Goal: Task Accomplishment & Management: Manage account settings

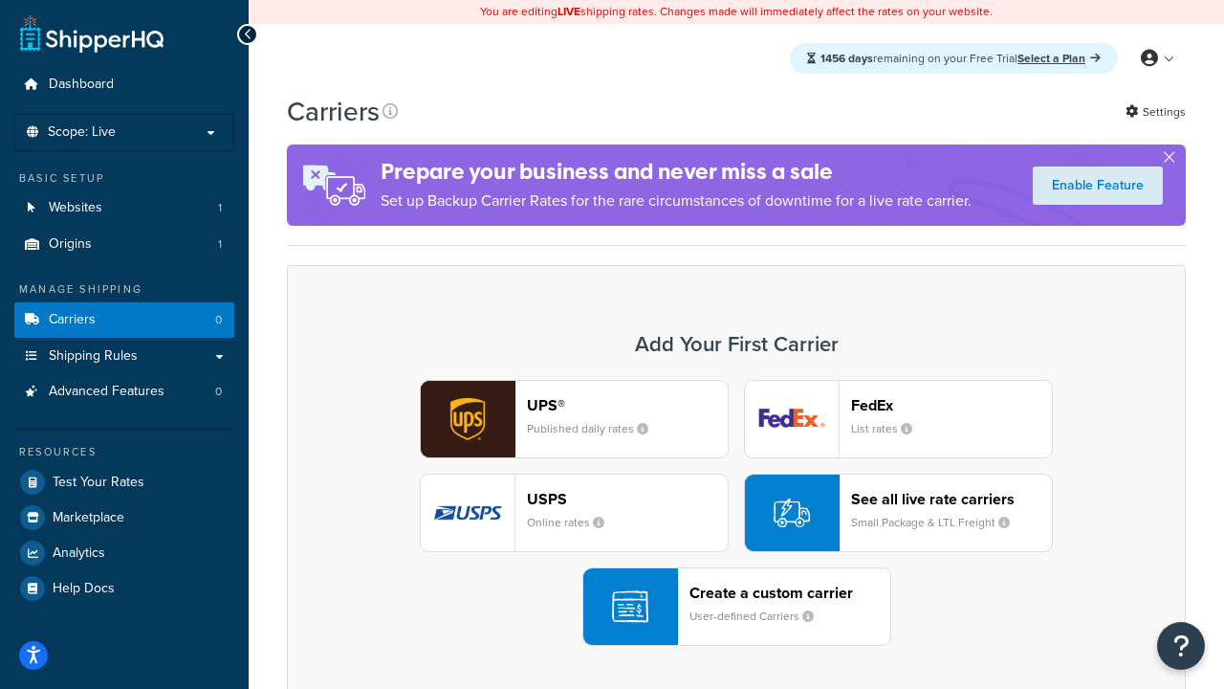
click at [736, 513] on div "UPS® Published daily rates FedEx List rates USPS Online rates See all live rate…" at bounding box center [736, 513] width 859 height 266
click at [952, 405] on header "FedEx" at bounding box center [951, 405] width 201 height 18
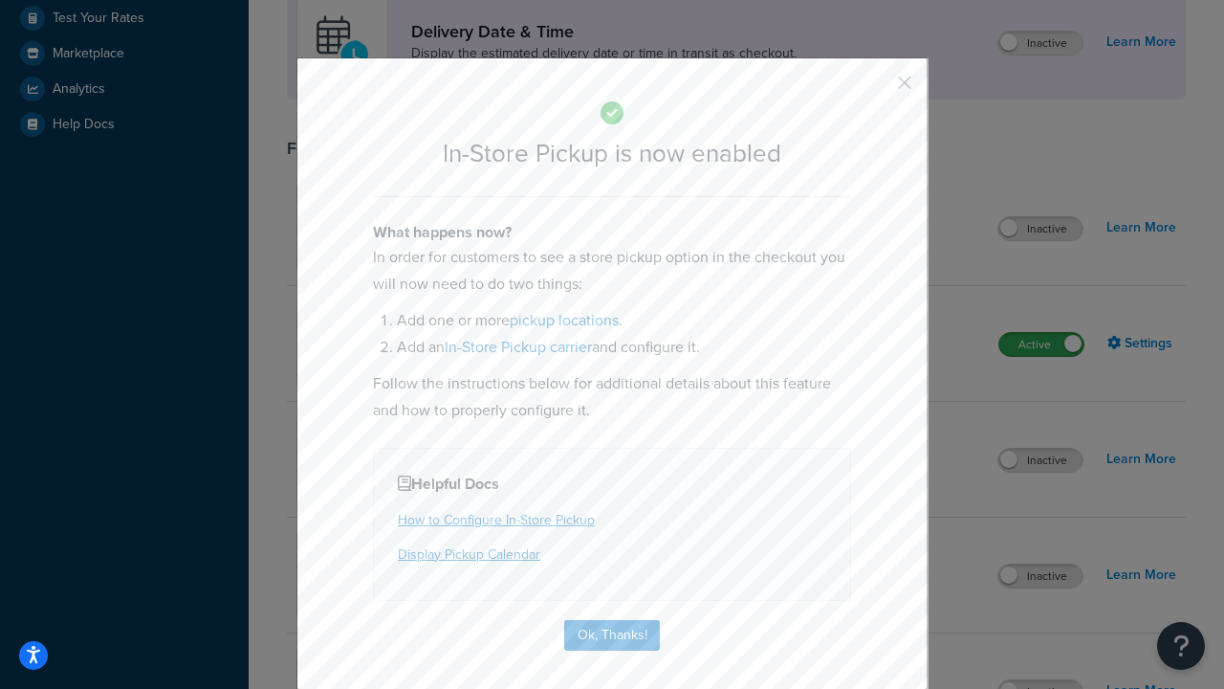
scroll to position [537, 0]
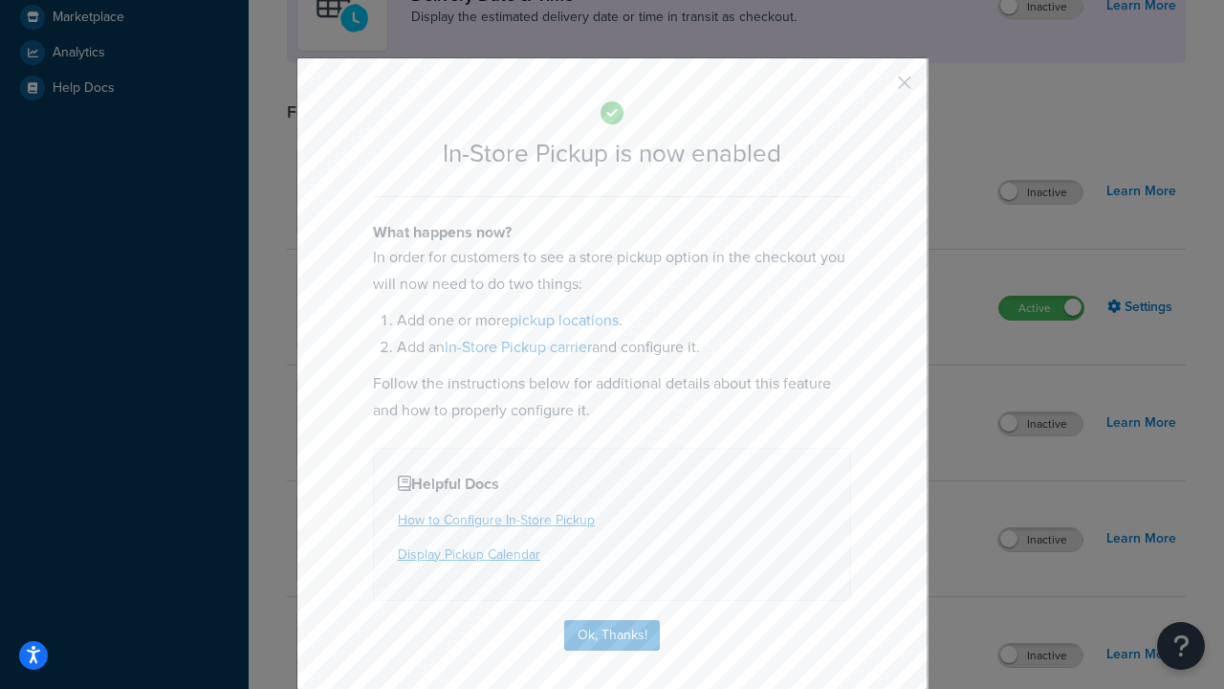
click at [876, 89] on button "button" at bounding box center [876, 89] width 5 height 5
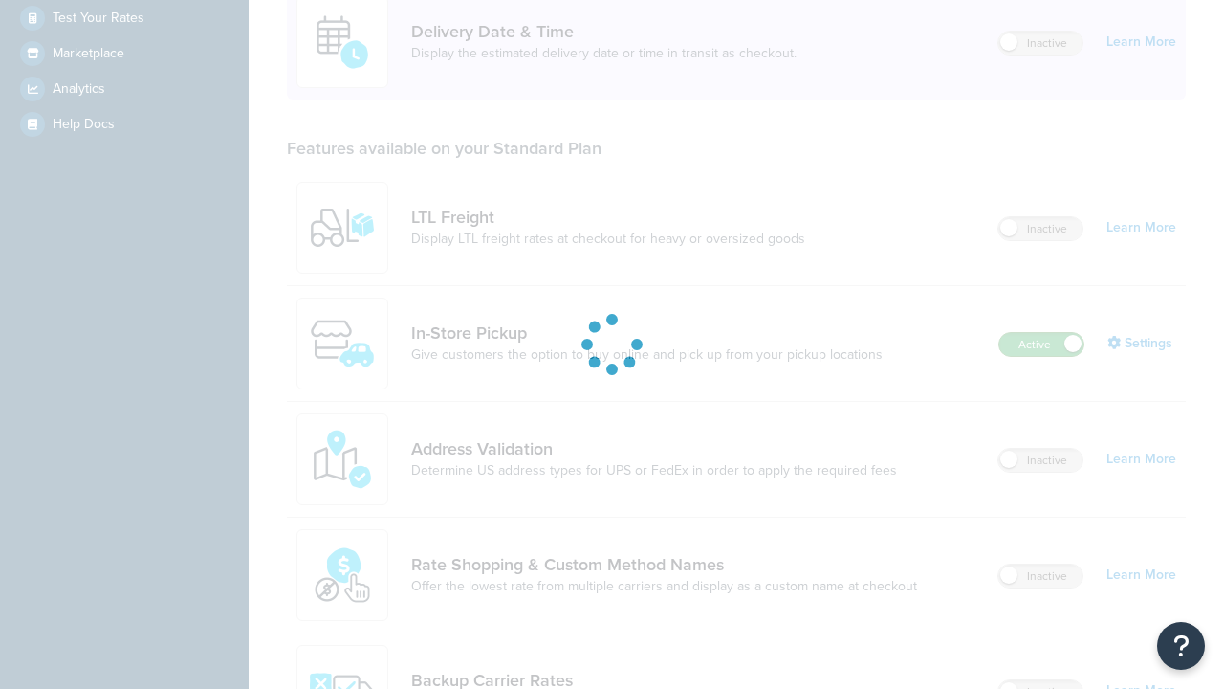
click at [1042, 333] on label "Active" at bounding box center [1042, 344] width 84 height 23
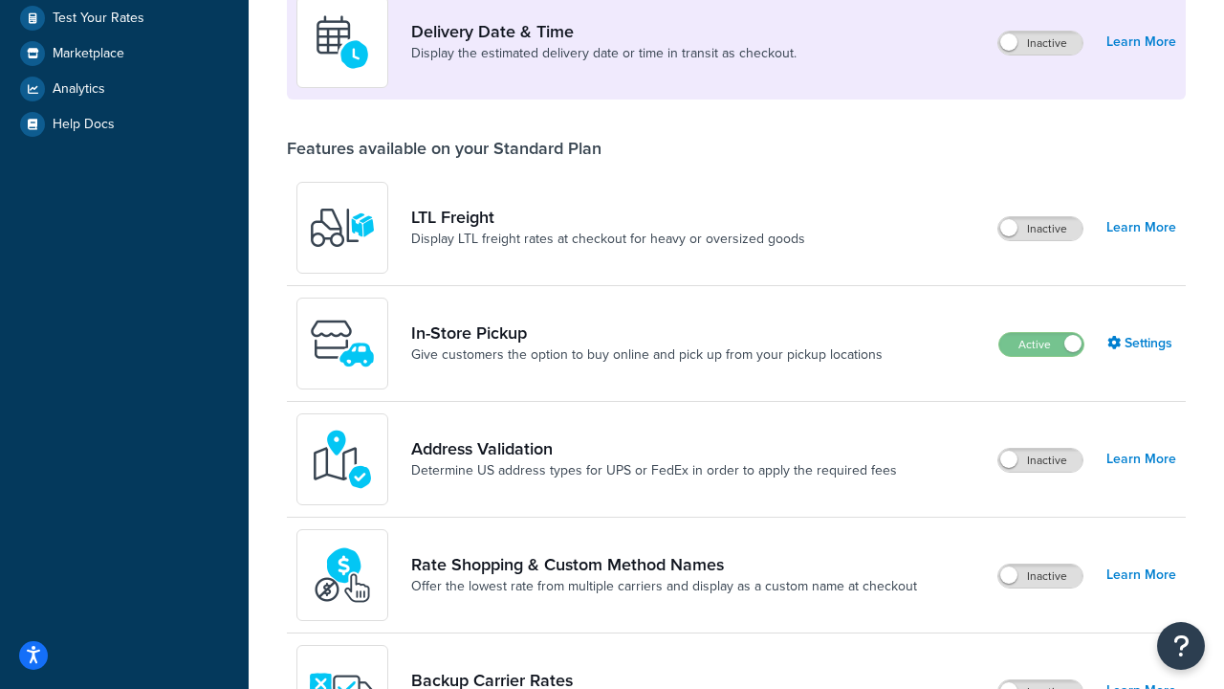
scroll to position [833, 0]
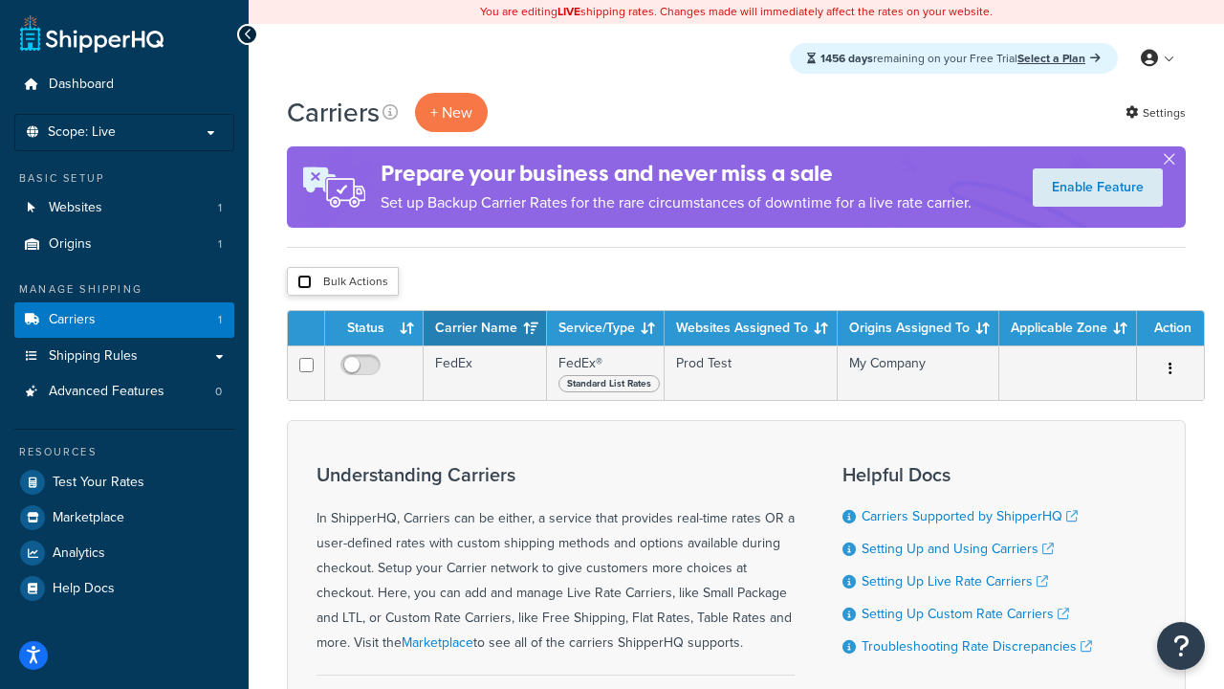
click at [304, 282] on input "checkbox" at bounding box center [304, 282] width 14 height 14
checkbox input "true"
click at [0, 0] on button "Delete" at bounding box center [0, 0] width 0 height 0
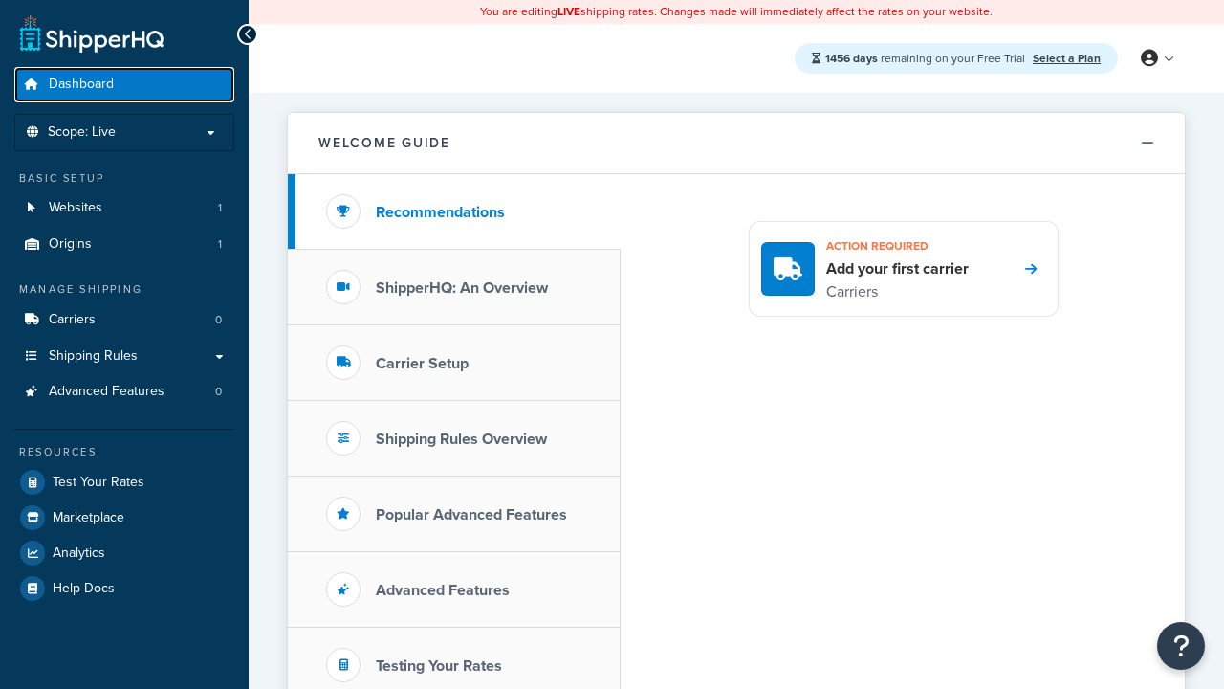
click at [81, 84] on span "Dashboard" at bounding box center [81, 85] width 65 height 16
click at [1156, 58] on icon at bounding box center [1149, 58] width 17 height 17
click at [0, 0] on span "Contact Us" at bounding box center [0, 0] width 0 height 0
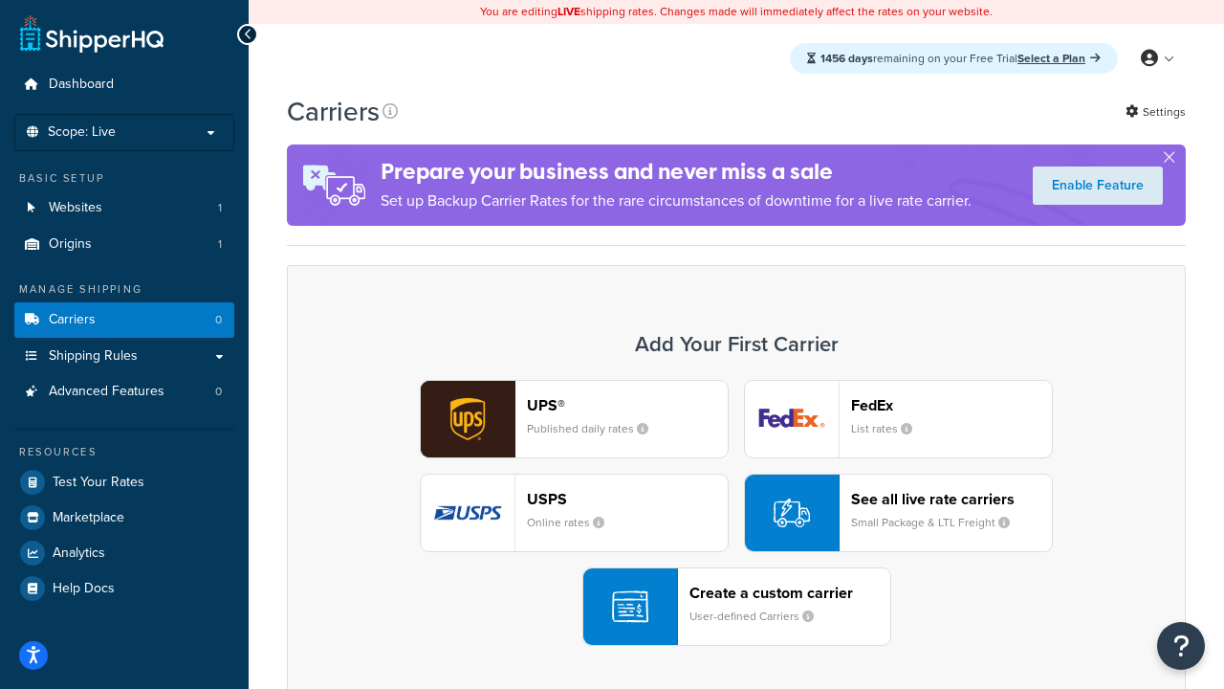
click at [736, 513] on div "UPS® Published daily rates FedEx List rates USPS Online rates See all live rate…" at bounding box center [736, 513] width 859 height 266
click at [952, 405] on header "FedEx" at bounding box center [951, 405] width 201 height 18
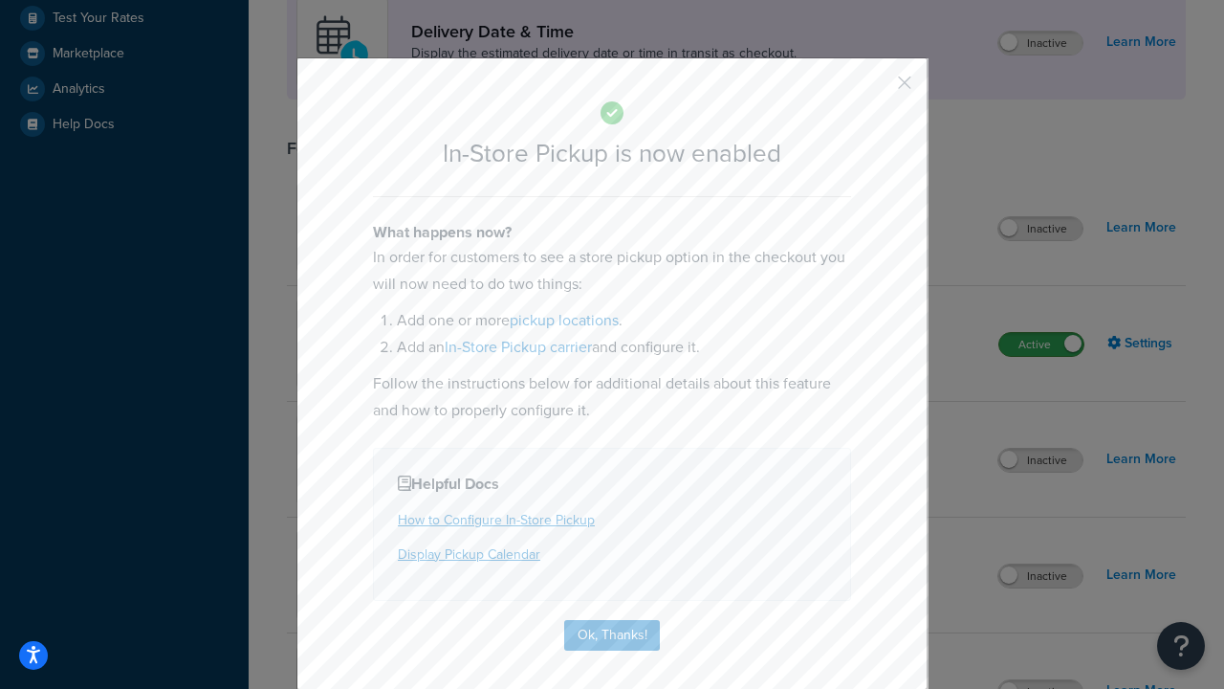
scroll to position [537, 0]
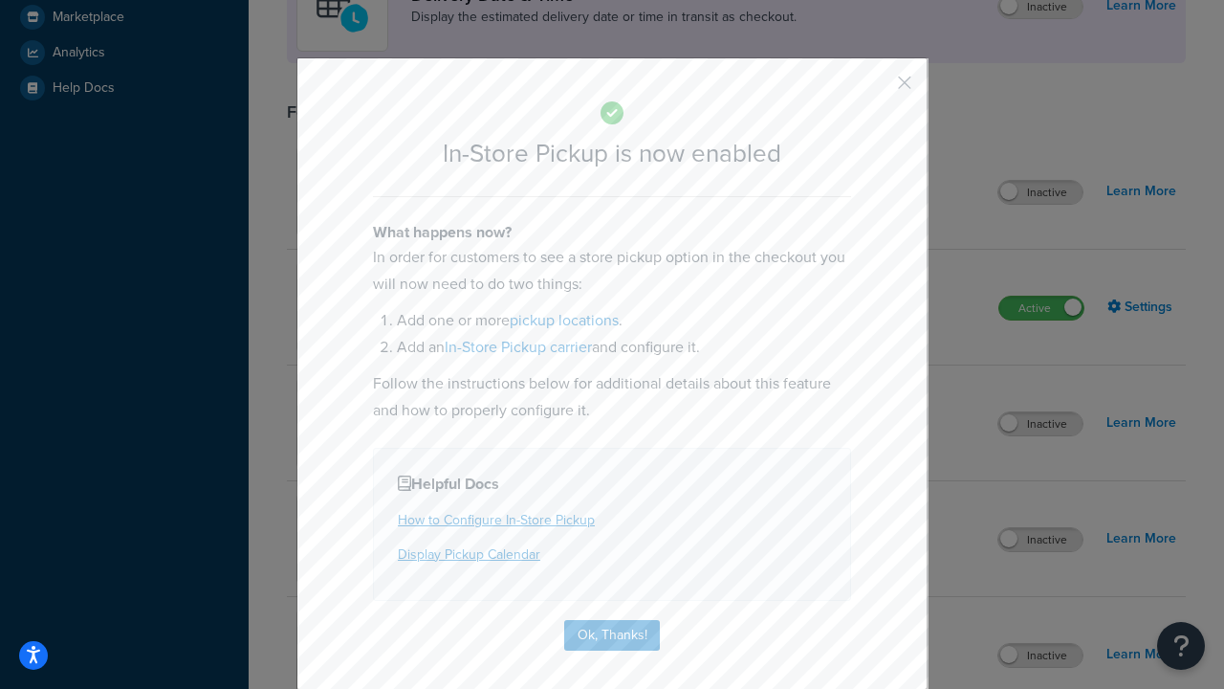
click at [876, 89] on button "button" at bounding box center [876, 89] width 5 height 5
